Goal: Information Seeking & Learning: Learn about a topic

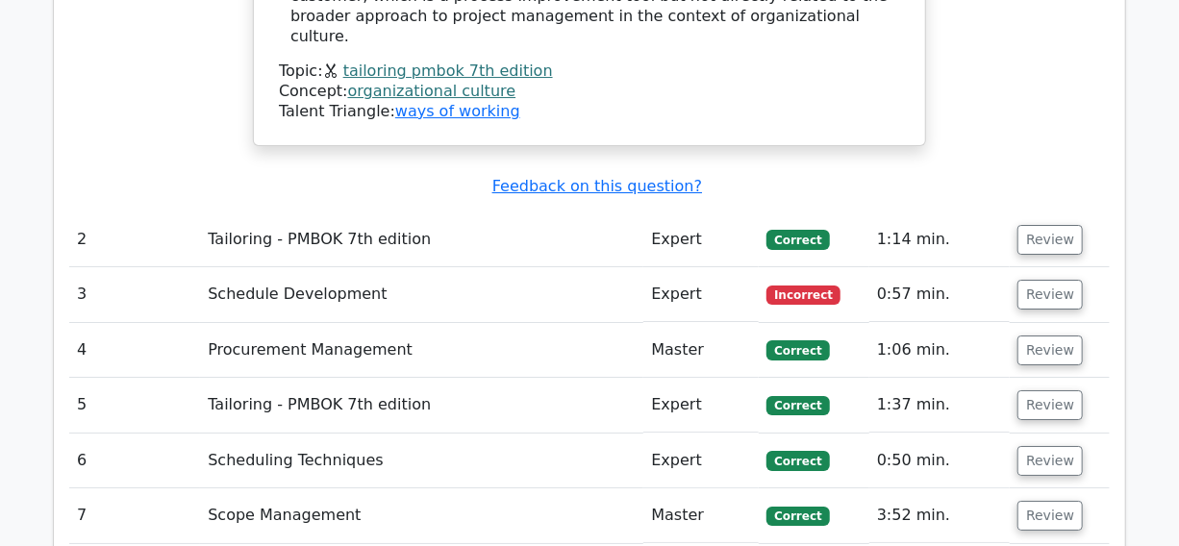
scroll to position [2971, 0]
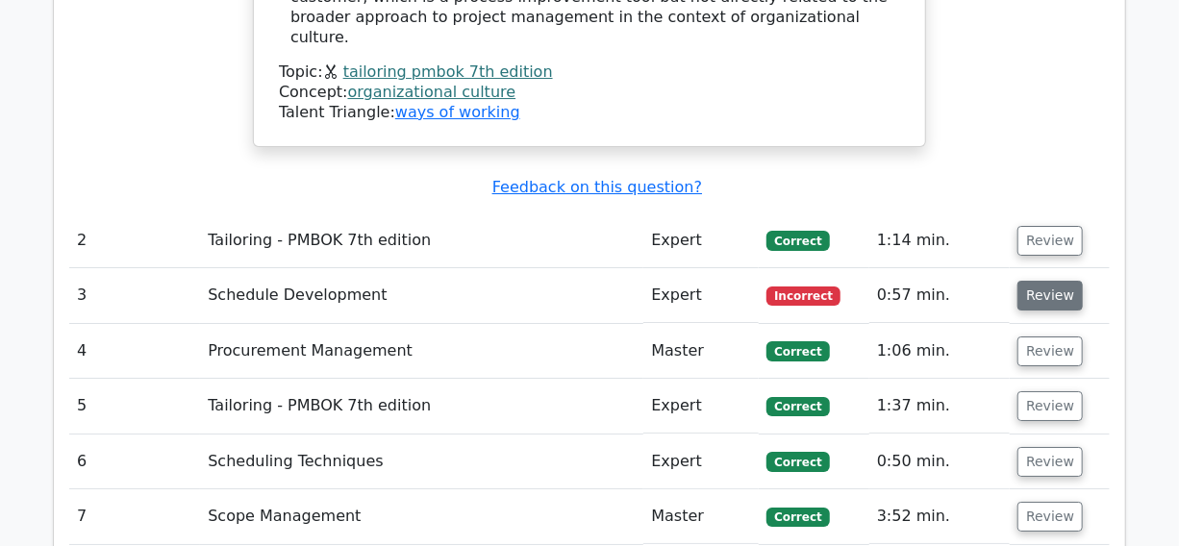
click at [1048, 281] on button "Review" at bounding box center [1049, 296] width 65 height 30
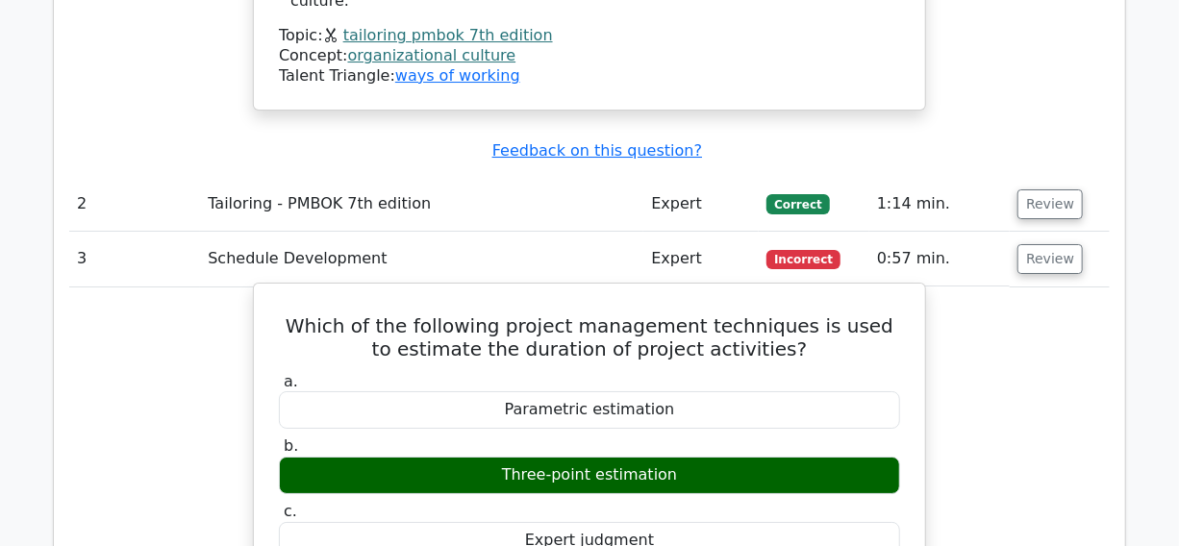
scroll to position [3409, 0]
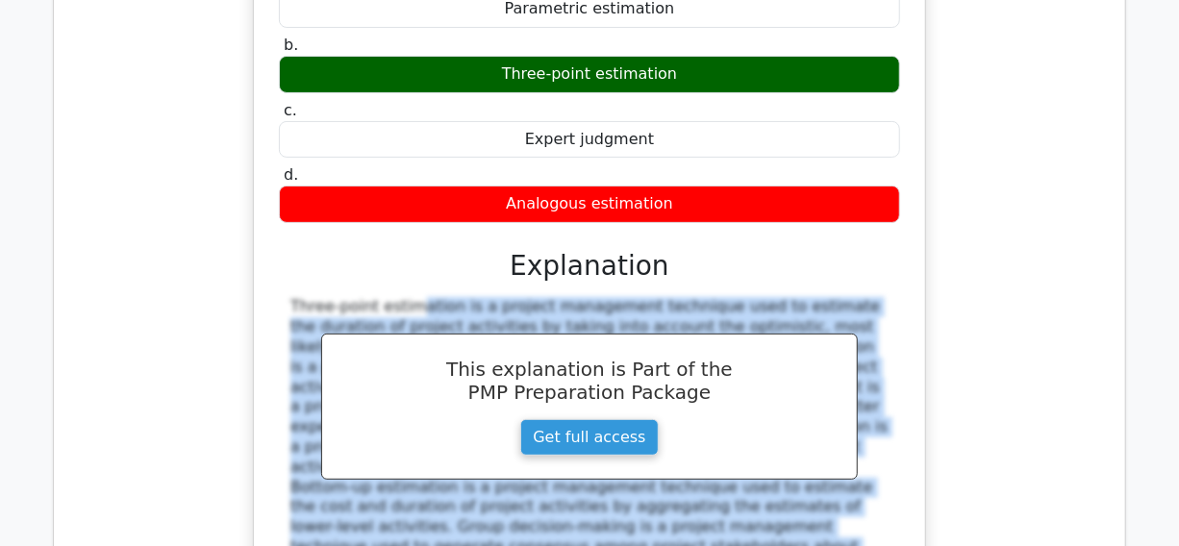
drag, startPoint x: 267, startPoint y: 164, endPoint x: 627, endPoint y: 385, distance: 421.7
click at [691, 397] on div "Which of the following project management techniques is used to estimate the du…" at bounding box center [590, 269] width 656 height 759
click at [273, 178] on div "Which of the following project management techniques is used to estimate the du…" at bounding box center [590, 269] width 656 height 759
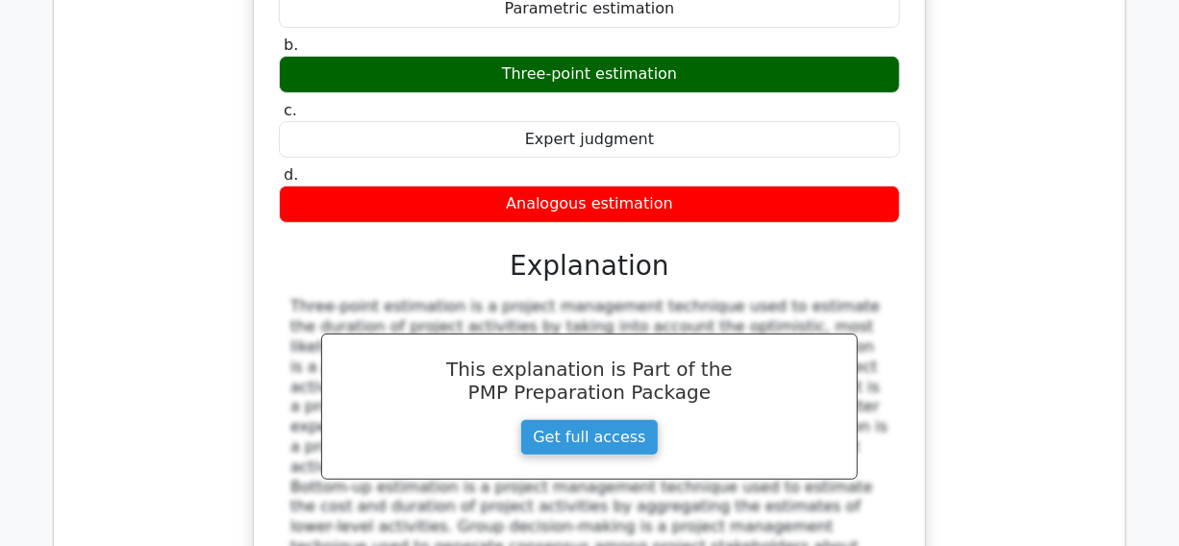
drag, startPoint x: 268, startPoint y: 168, endPoint x: 535, endPoint y: 411, distance: 360.1
click at [548, 413] on div "Which of the following project management techniques is used to estimate the du…" at bounding box center [590, 269] width 656 height 759
copy div "Three-point estimation is a project management technique used to estimate the d…"
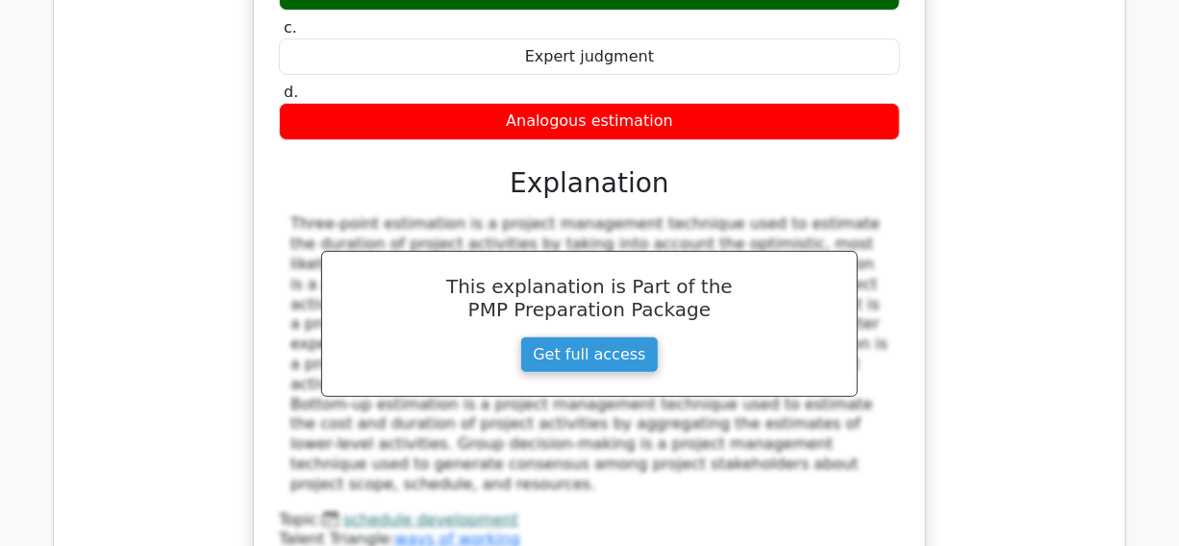
scroll to position [3846, 0]
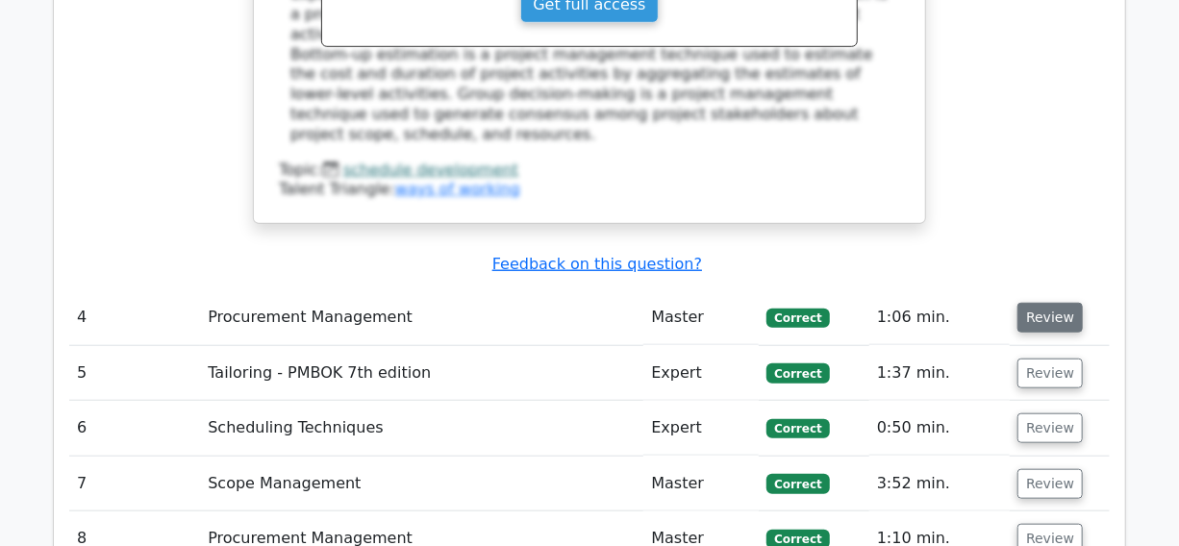
click at [1043, 303] on button "Review" at bounding box center [1049, 318] width 65 height 30
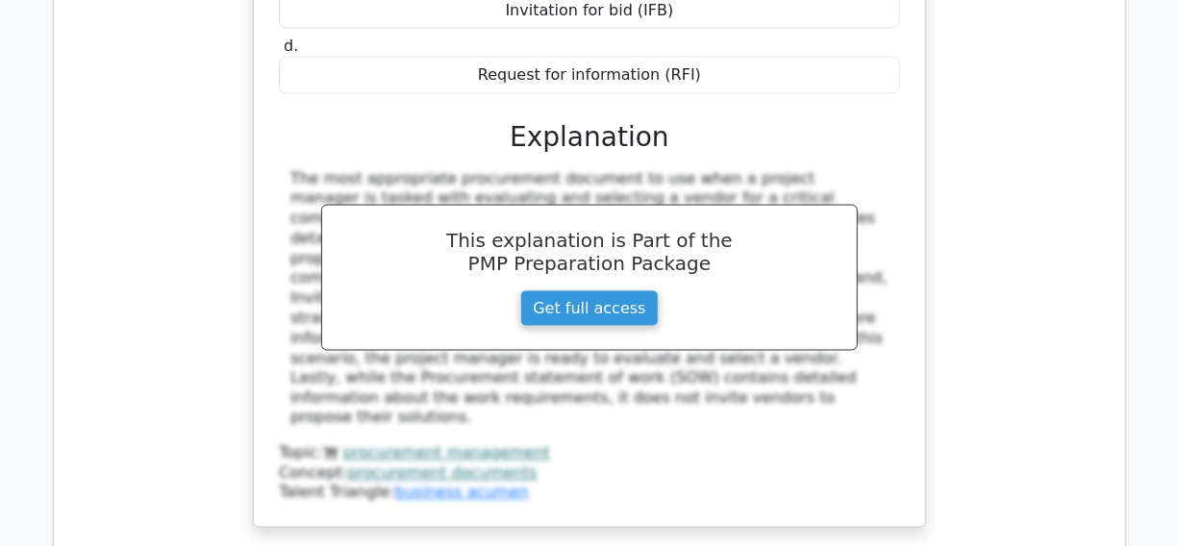
scroll to position [4808, 0]
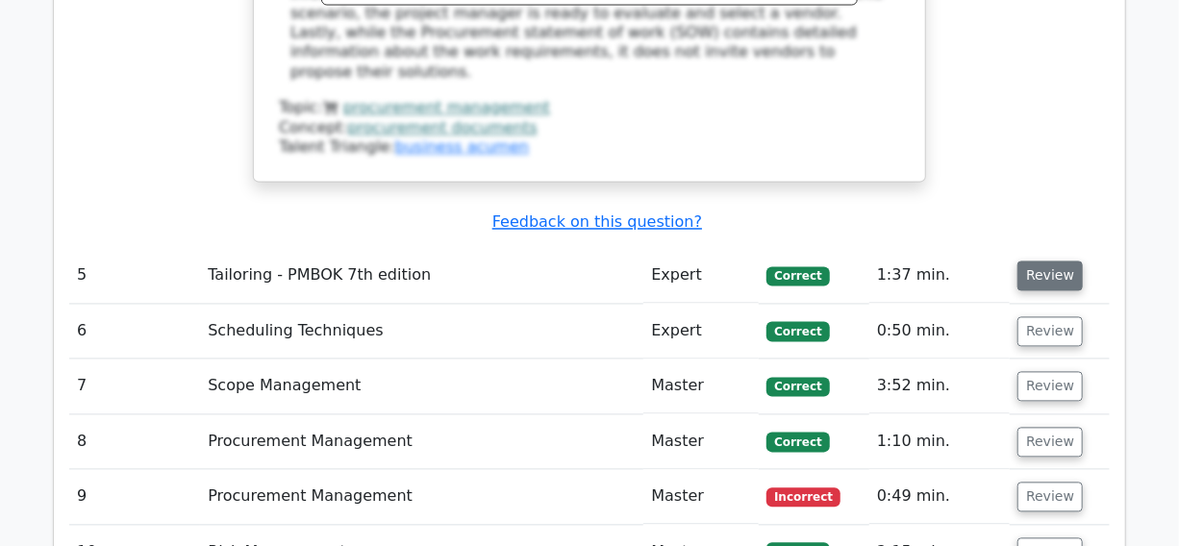
click at [1048, 262] on button "Review" at bounding box center [1049, 277] width 65 height 30
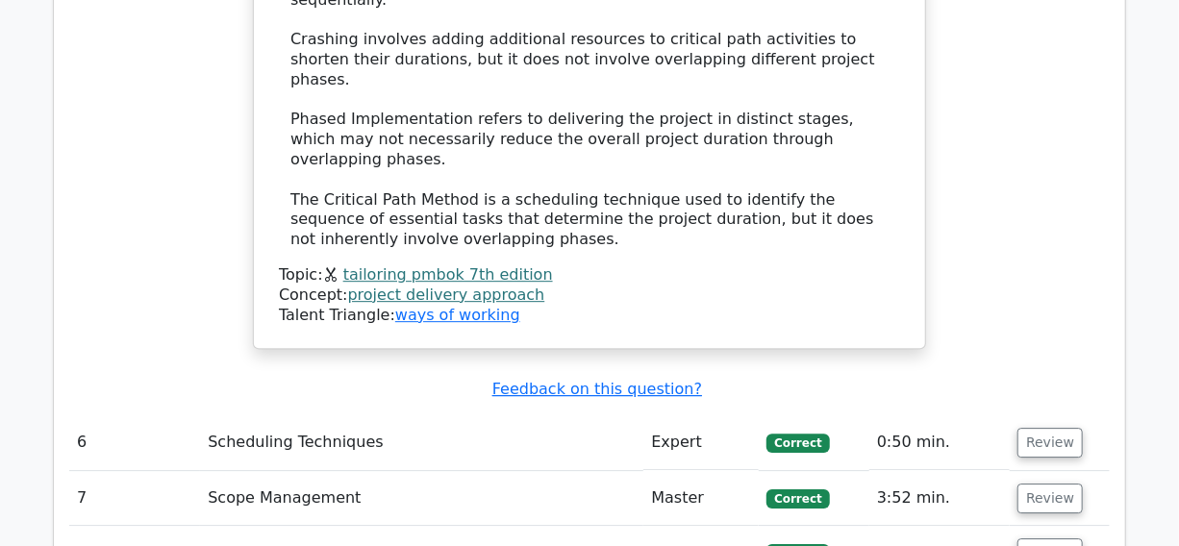
scroll to position [5682, 0]
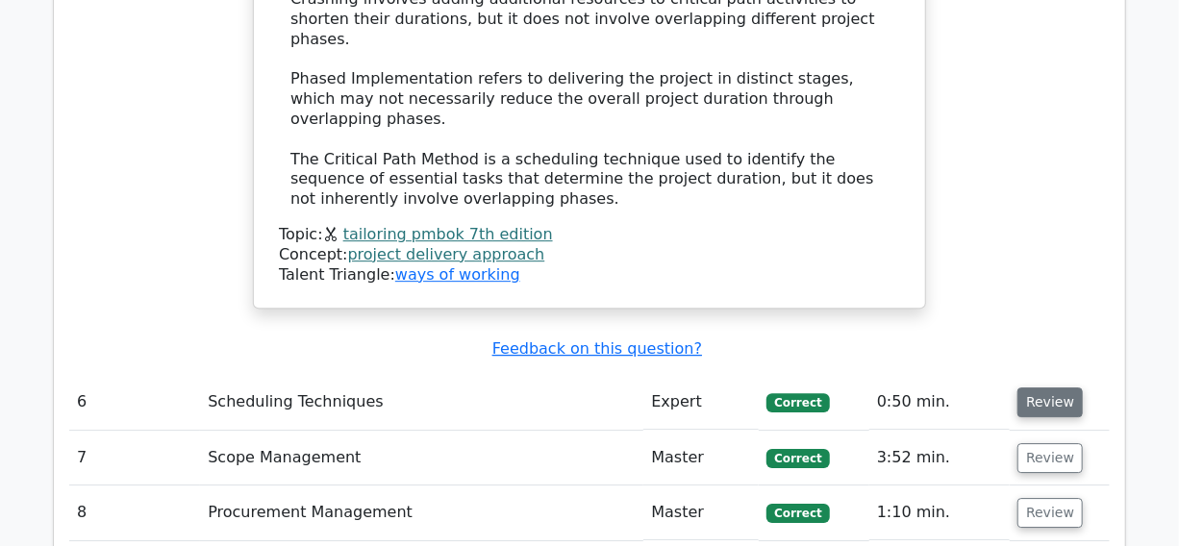
click at [1032, 388] on button "Review" at bounding box center [1049, 403] width 65 height 30
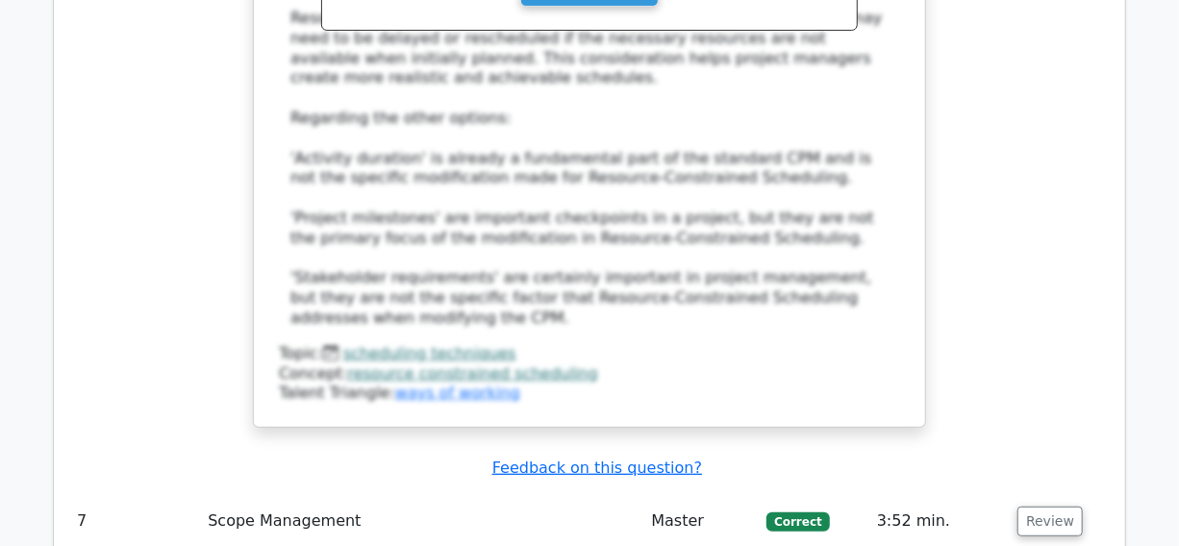
scroll to position [6731, 0]
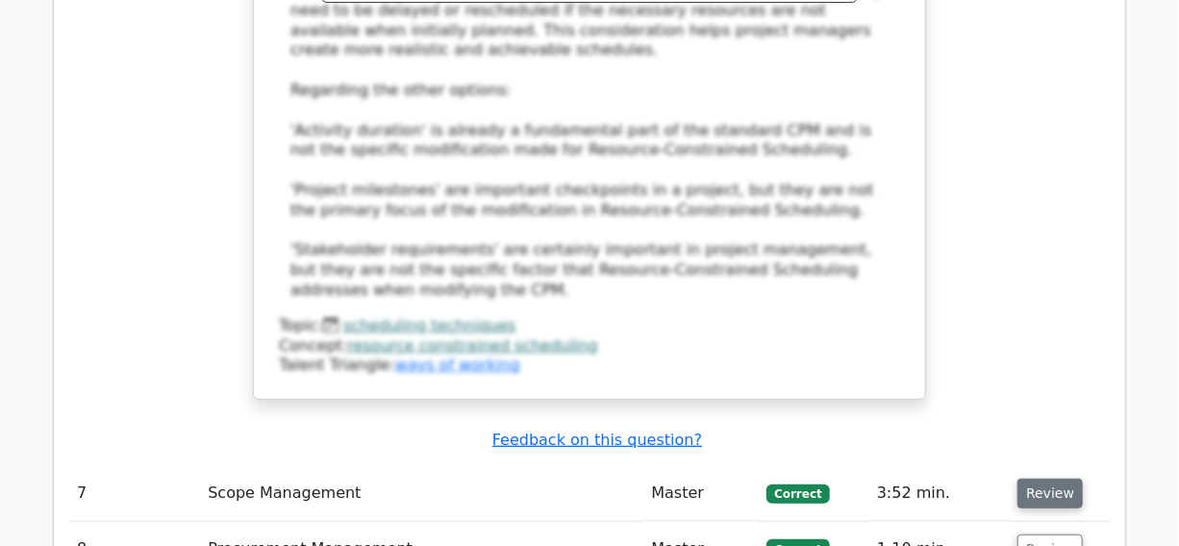
click at [1038, 479] on button "Review" at bounding box center [1049, 494] width 65 height 30
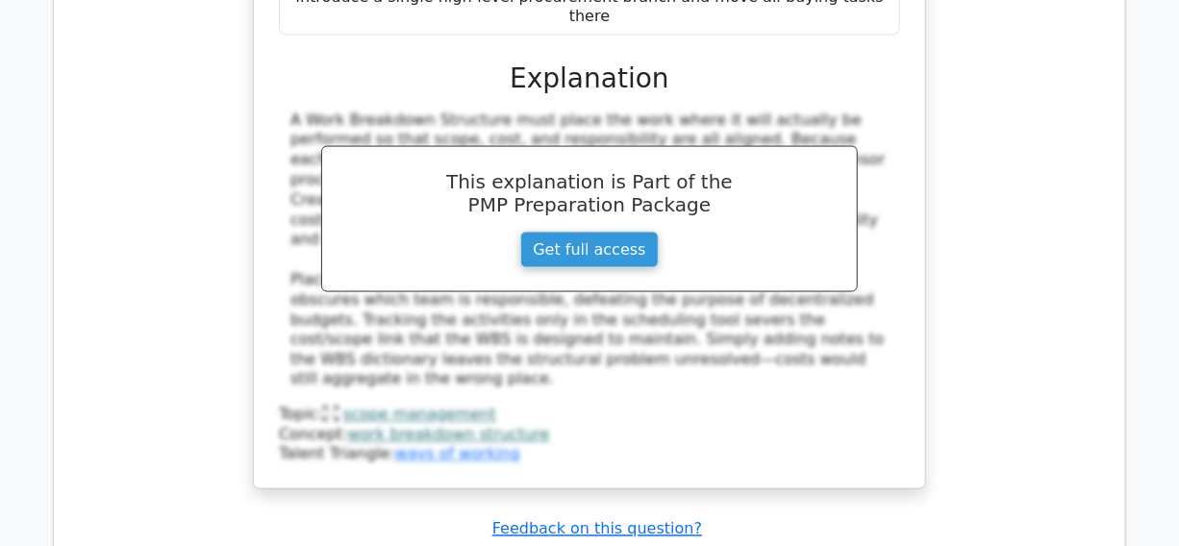
scroll to position [7779, 0]
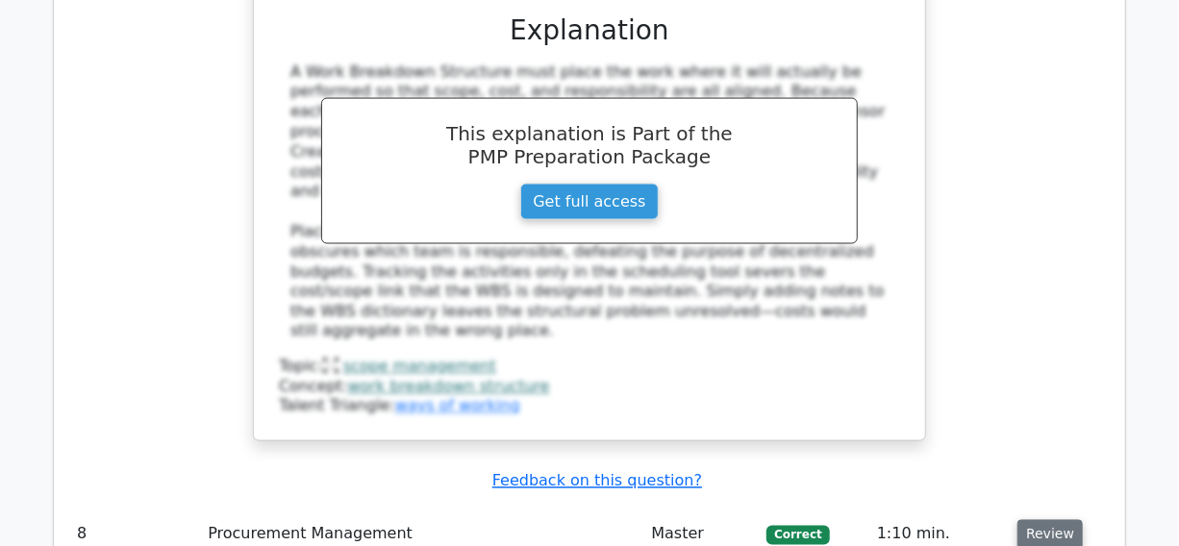
click at [1029, 520] on button "Review" at bounding box center [1049, 535] width 65 height 30
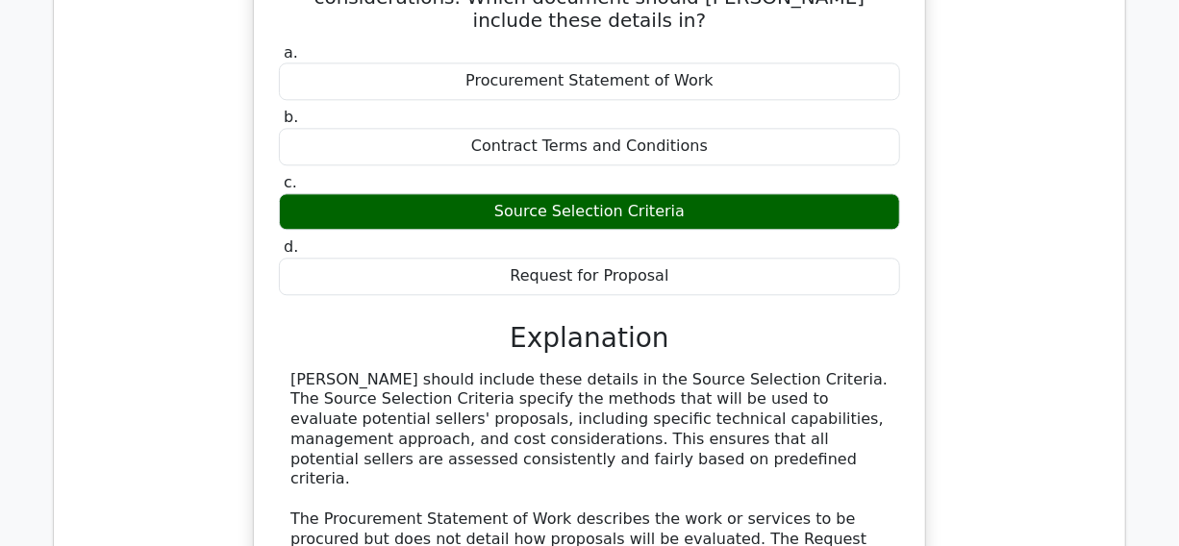
scroll to position [8567, 0]
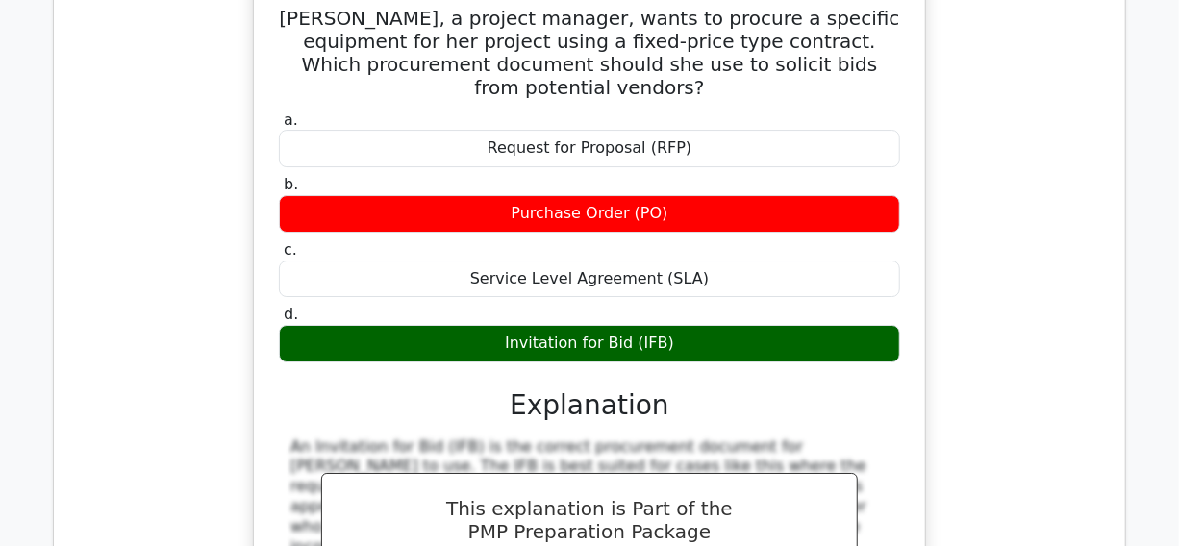
scroll to position [9529, 0]
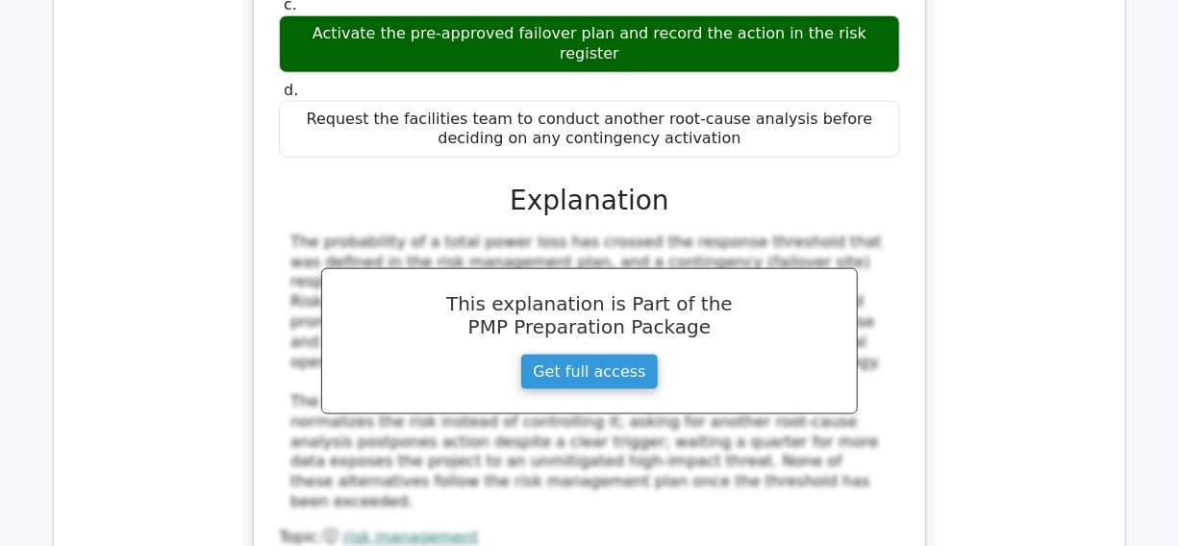
scroll to position [10664, 0]
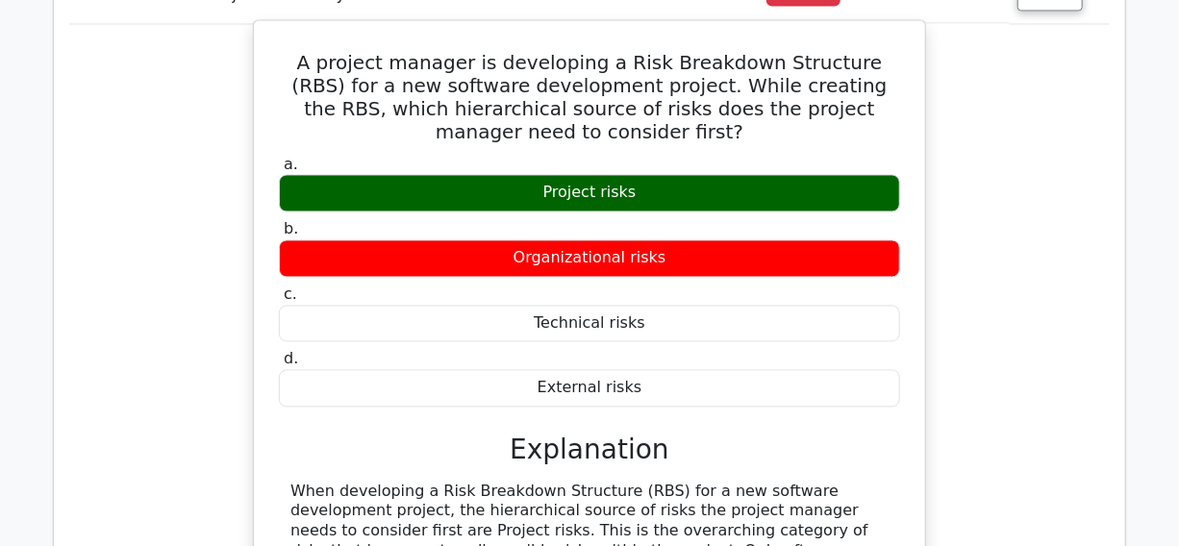
scroll to position [11452, 0]
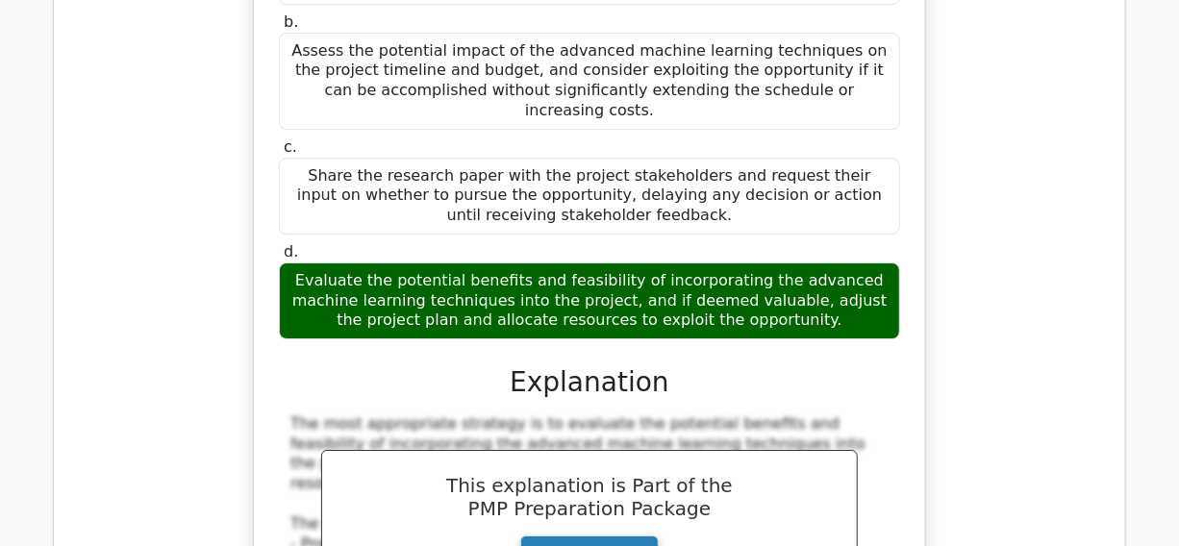
scroll to position [12587, 0]
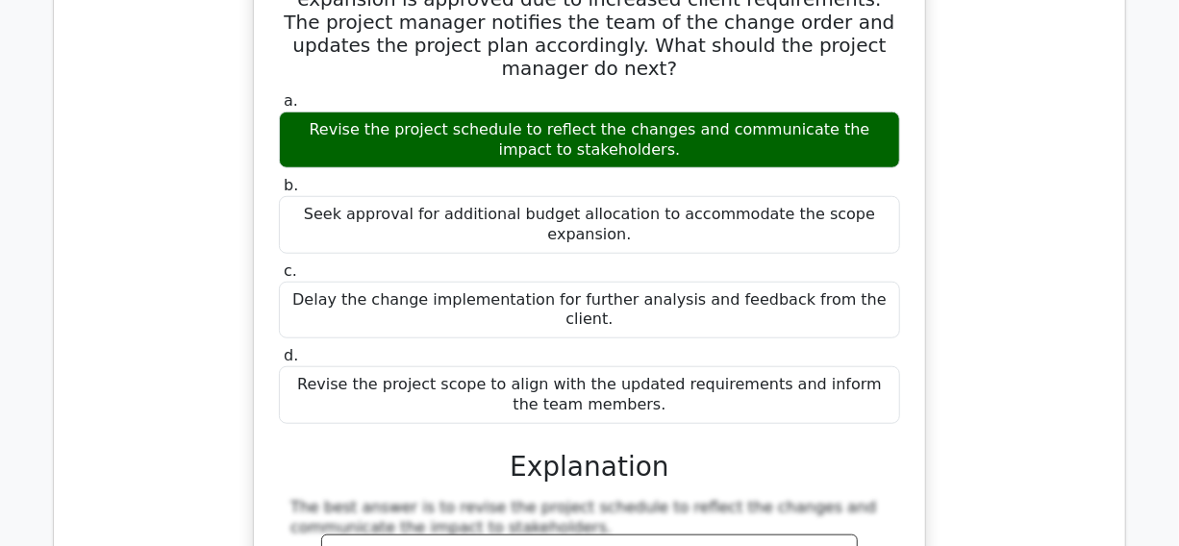
scroll to position [13637, 0]
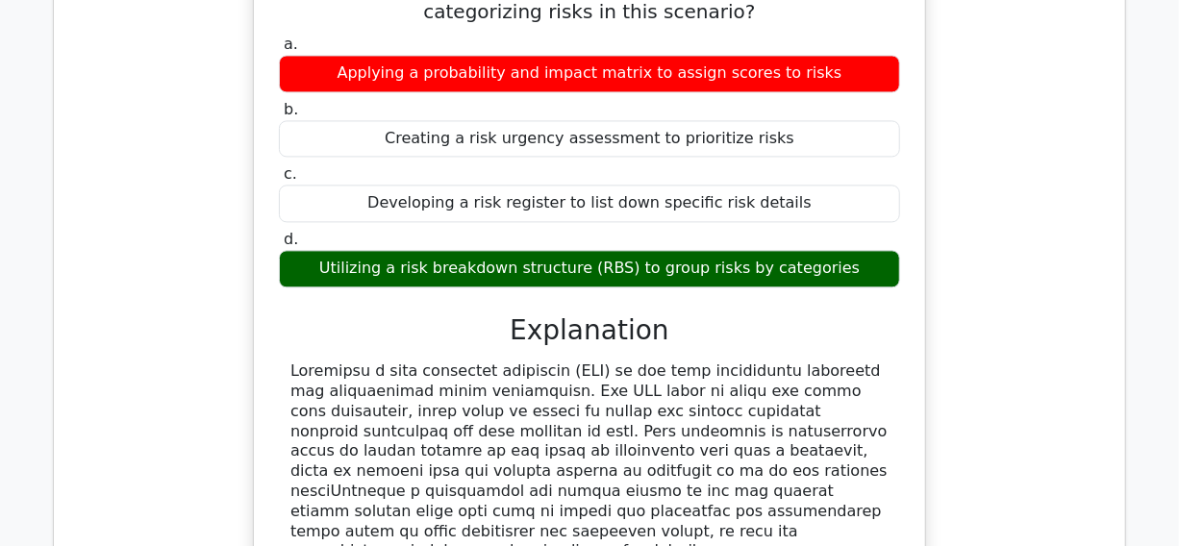
scroll to position [14773, 0]
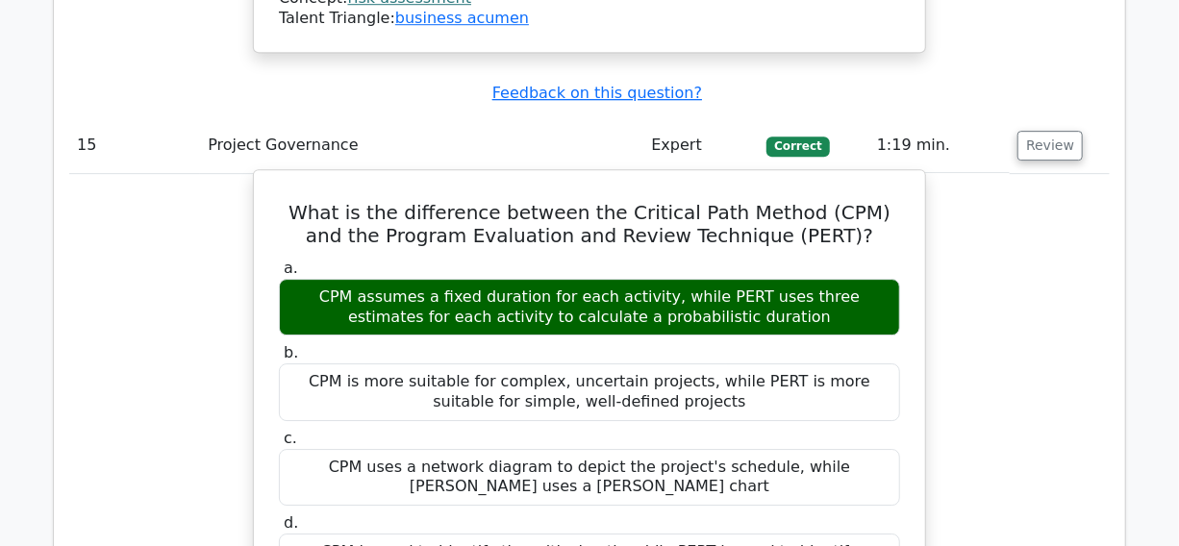
scroll to position [15735, 0]
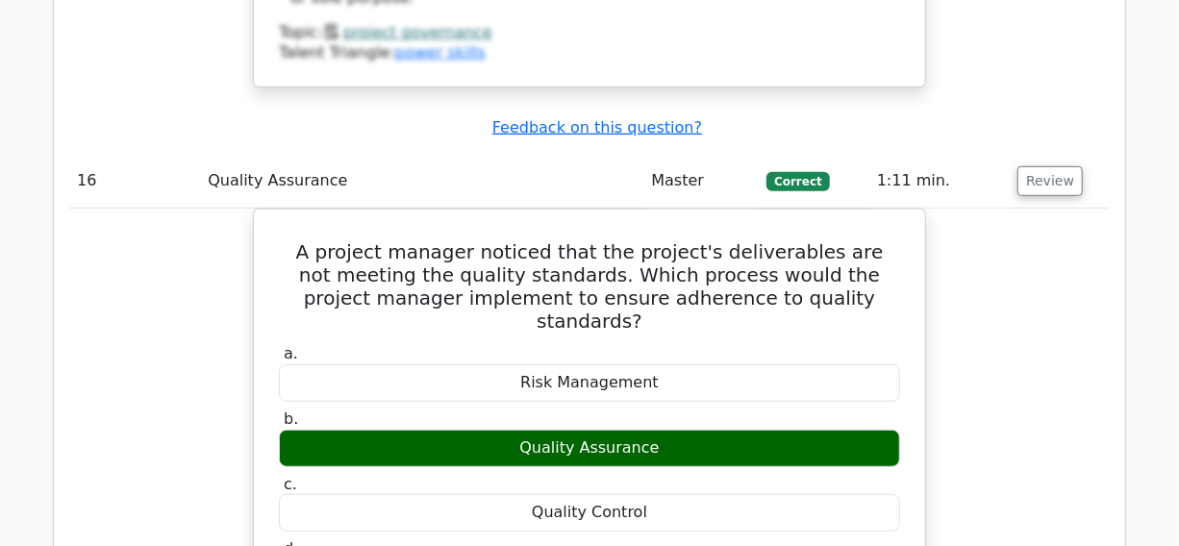
scroll to position [16696, 0]
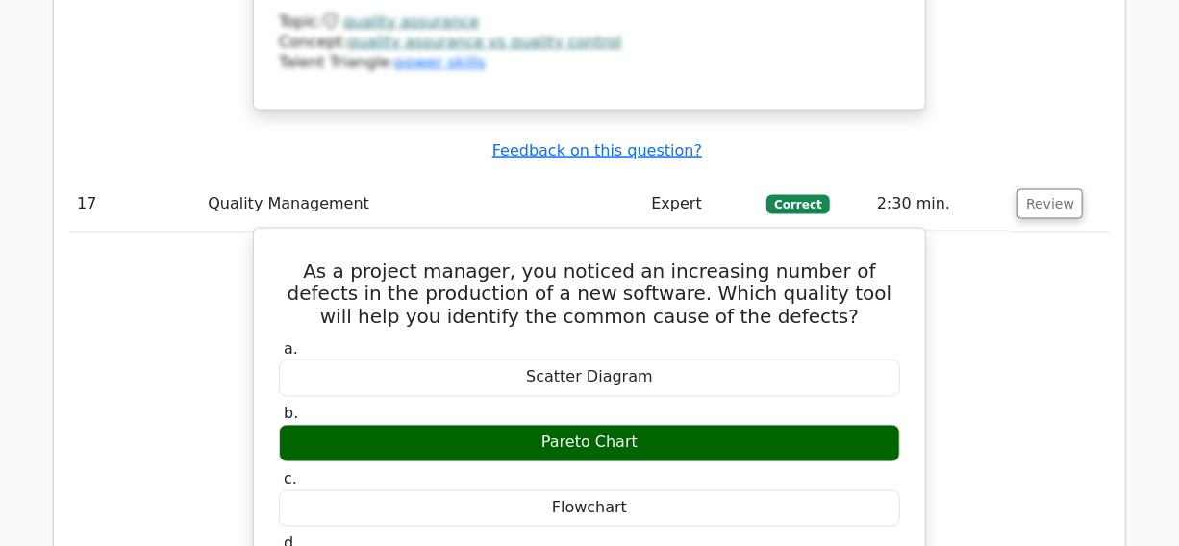
scroll to position [17571, 0]
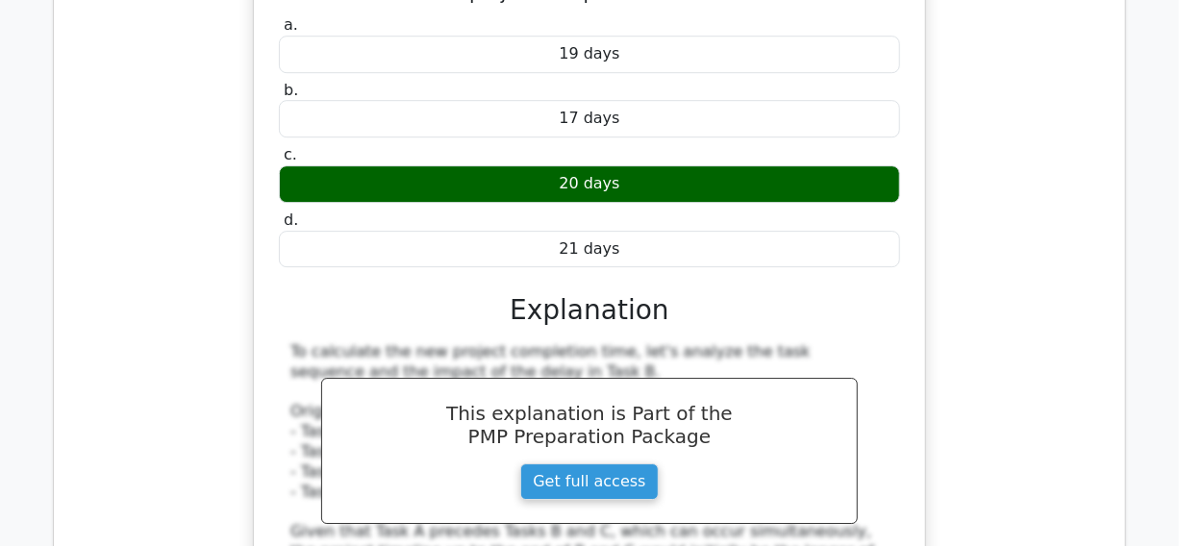
scroll to position [18795, 0]
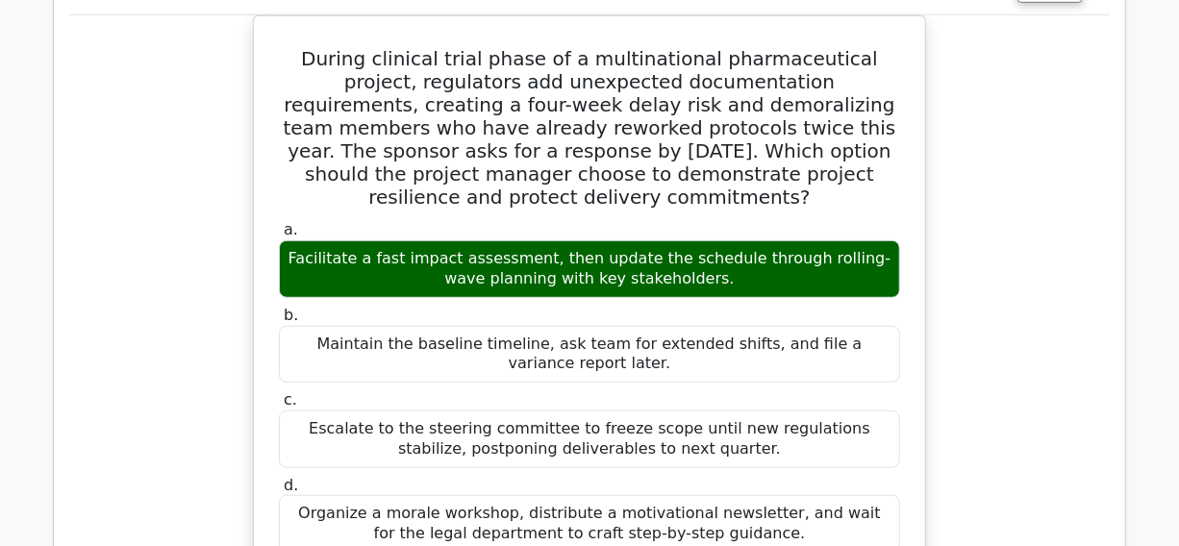
scroll to position [19931, 0]
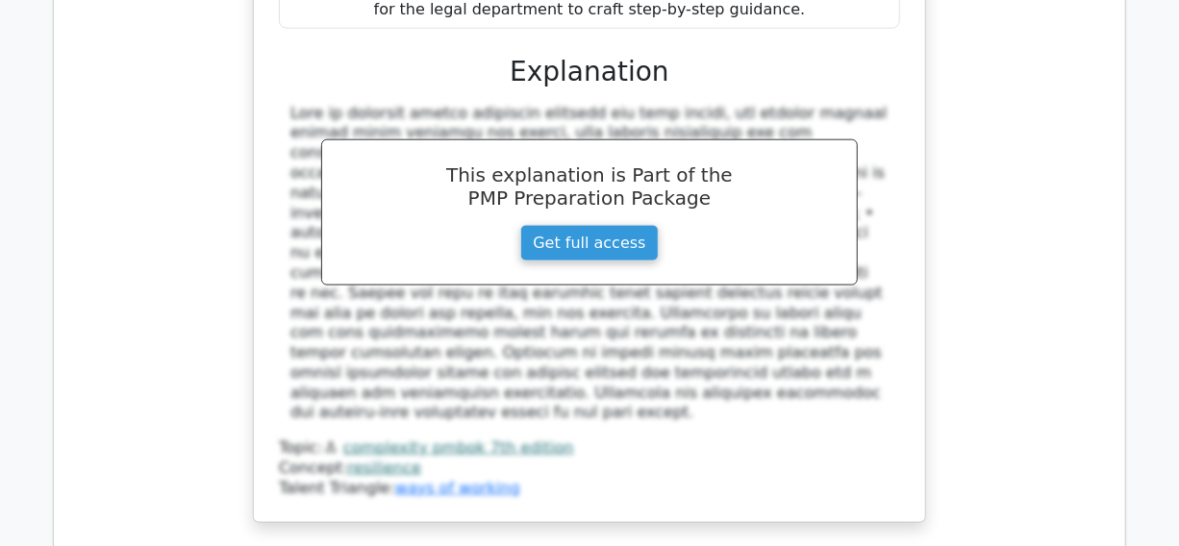
scroll to position [20630, 0]
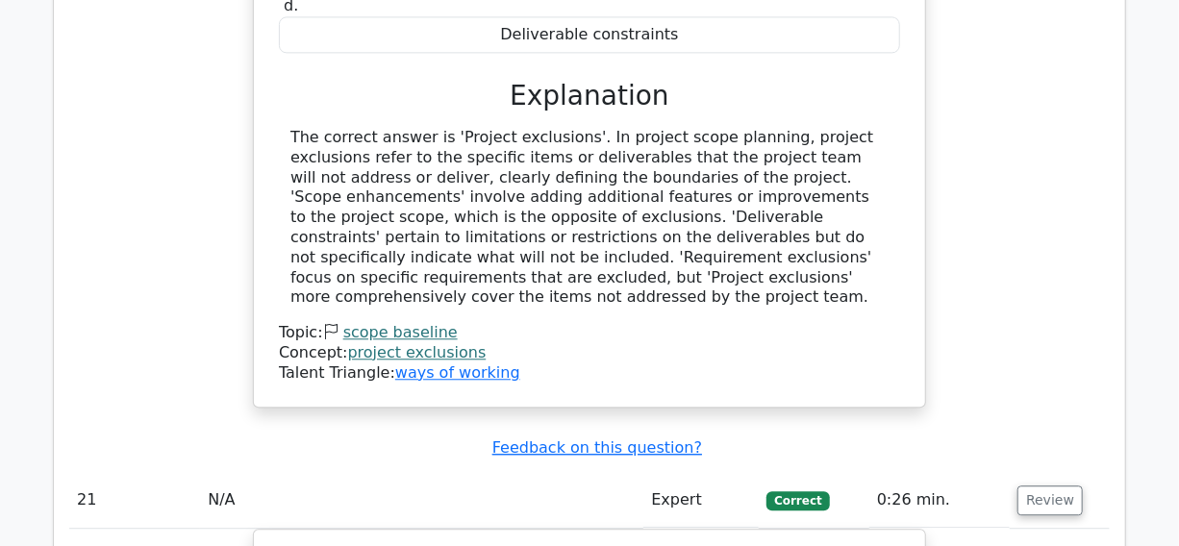
scroll to position [21679, 0]
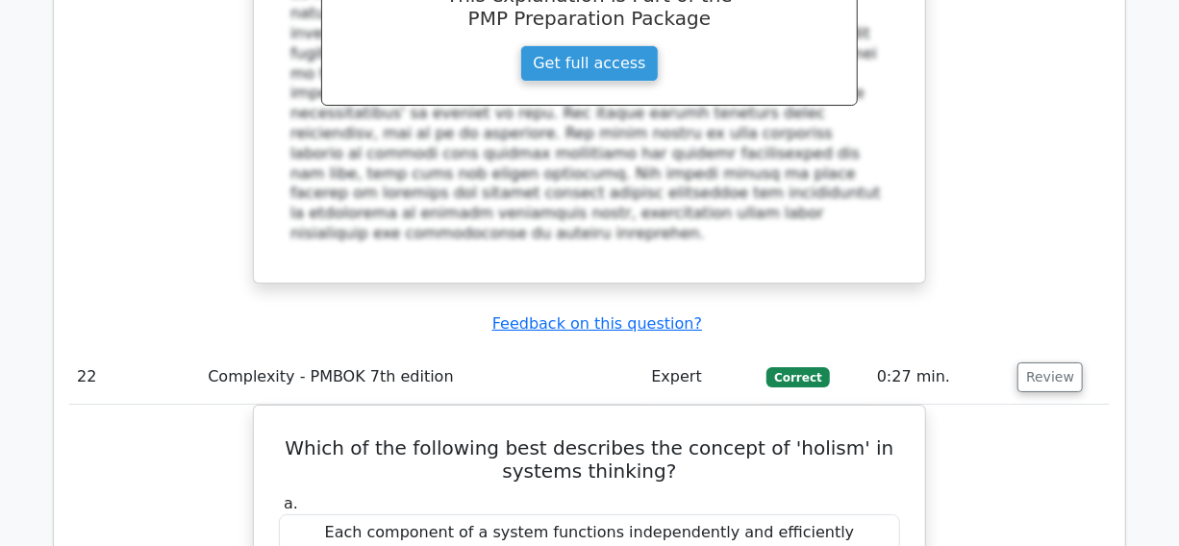
scroll to position [22641, 0]
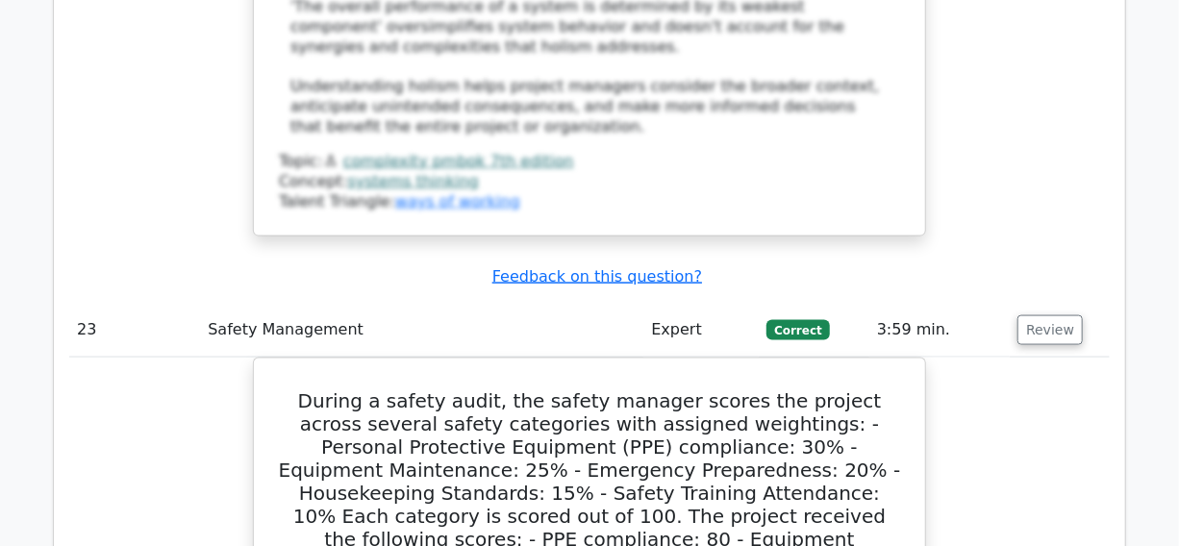
scroll to position [23778, 0]
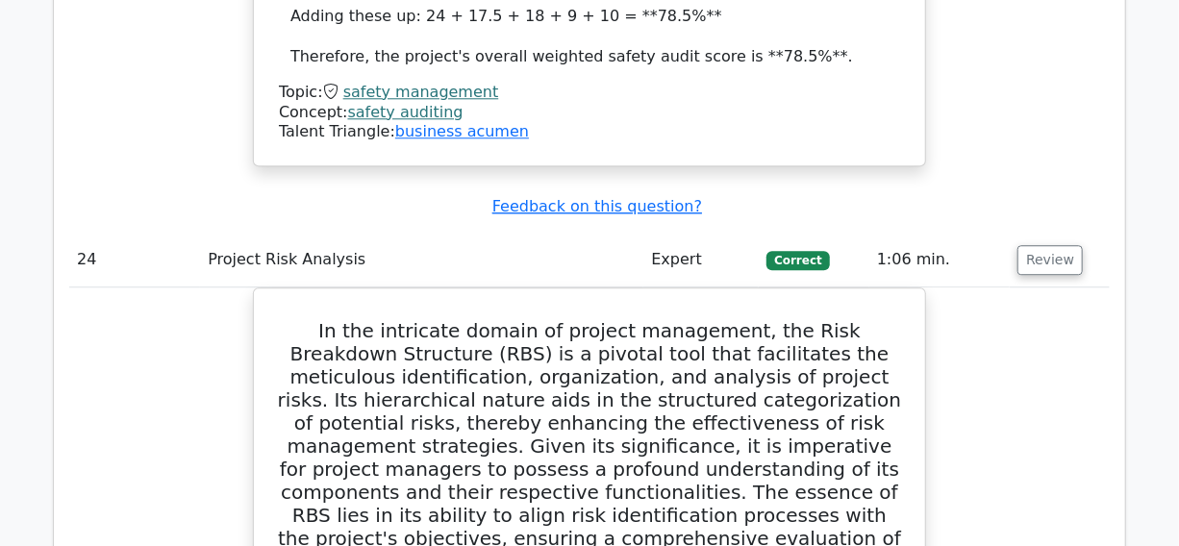
scroll to position [25088, 0]
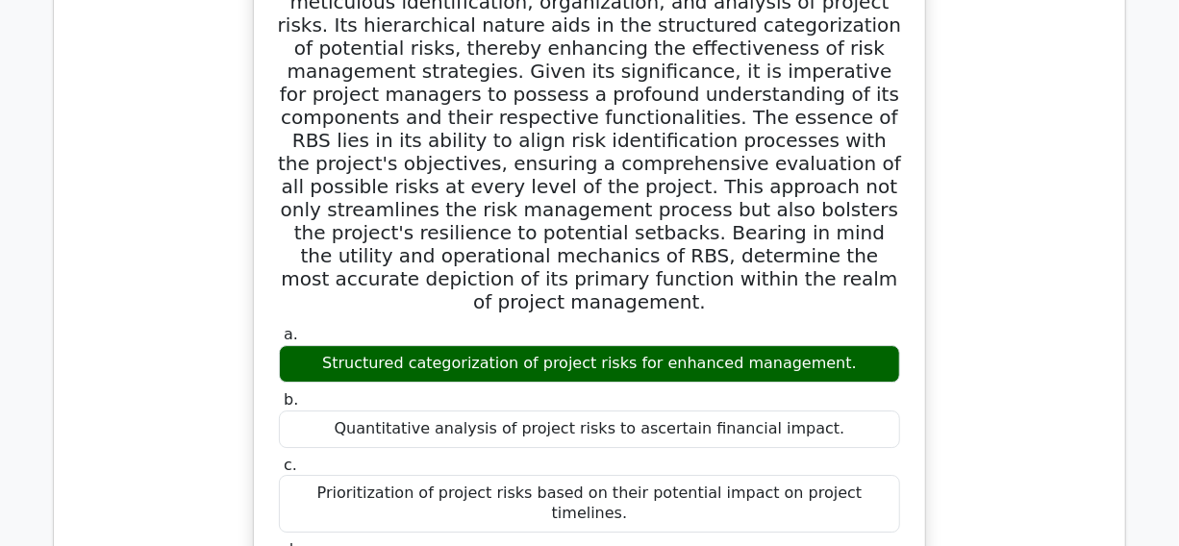
scroll to position [25526, 0]
